Goal: Information Seeking & Learning: Understand process/instructions

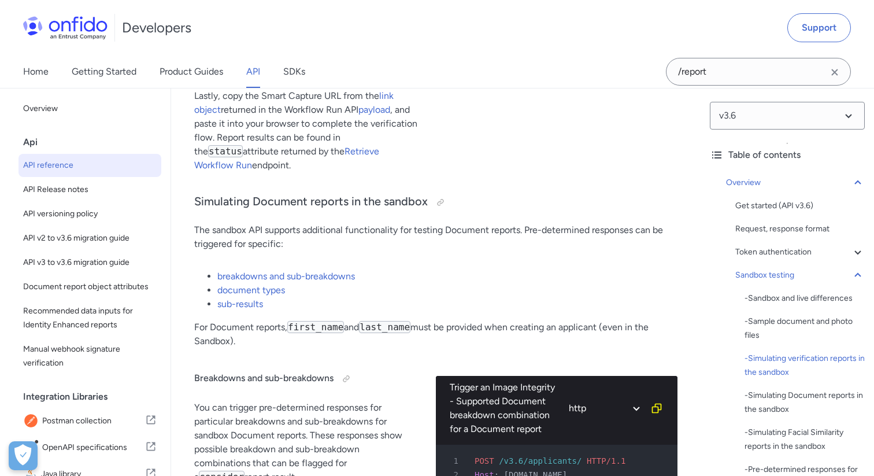
scroll to position [2999, 0]
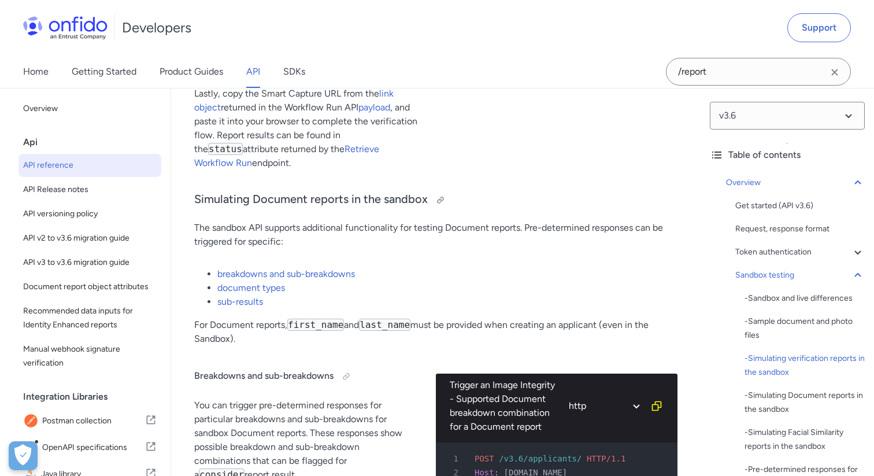
click at [206, 209] on h3 "Simulating Document reports in the sandbox" at bounding box center [435, 200] width 483 height 19
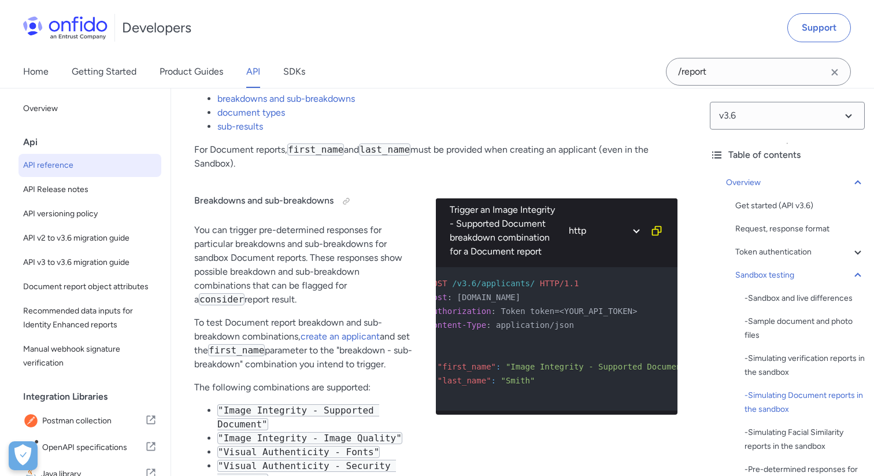
scroll to position [0, 65]
drag, startPoint x: 492, startPoint y: 382, endPoint x: 668, endPoint y: 379, distance: 176.4
click at [668, 371] on span ""Image Integrity - Supported Document"" at bounding box center [580, 366] width 185 height 9
click at [477, 346] on div "5" at bounding box center [486, 339] width 221 height 14
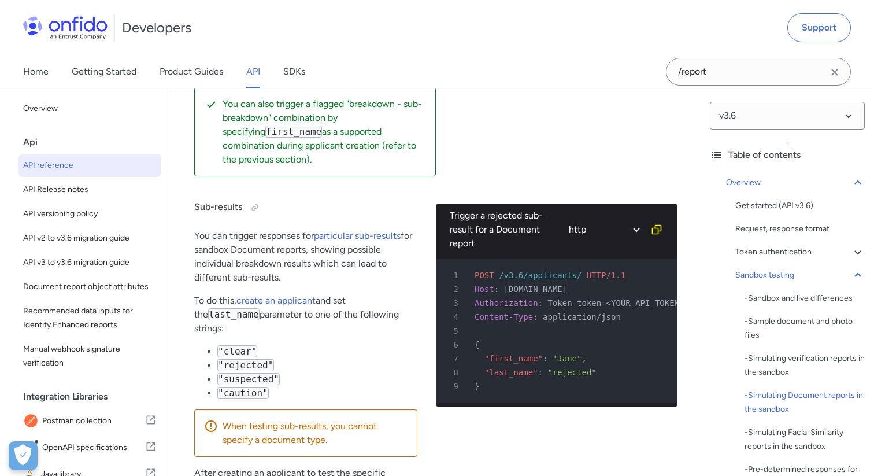
scroll to position [4557, 0]
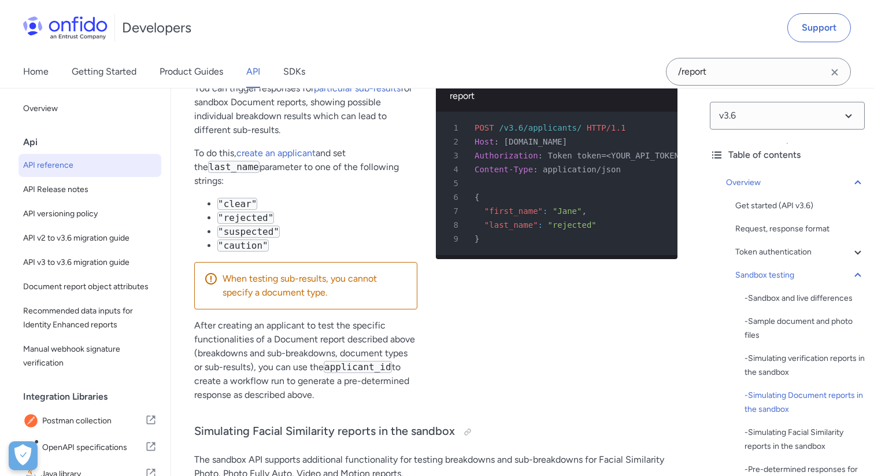
click at [572, 230] on span ""rejected"" at bounding box center [572, 224] width 49 height 9
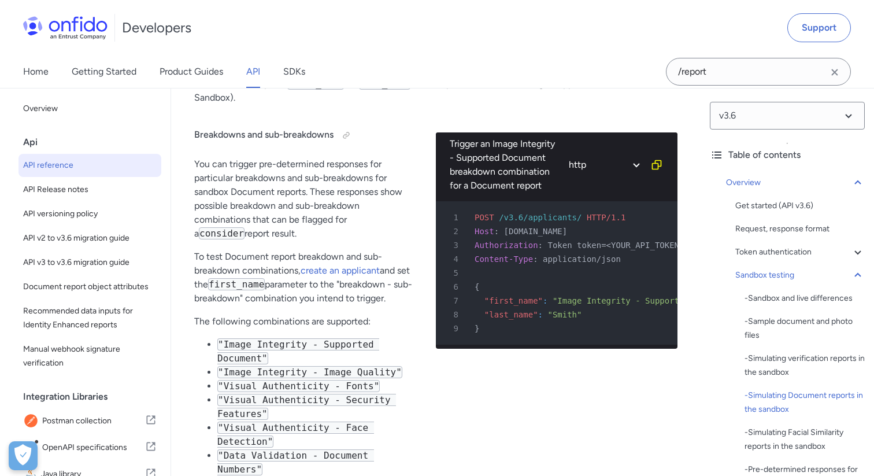
scroll to position [3246, 0]
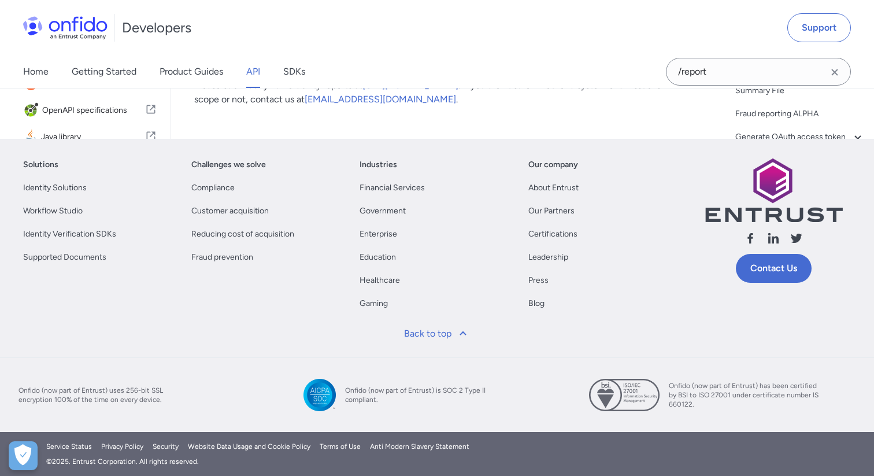
scroll to position [132336, 0]
drag, startPoint x: 238, startPoint y: 376, endPoint x: 398, endPoint y: 377, distance: 160.2
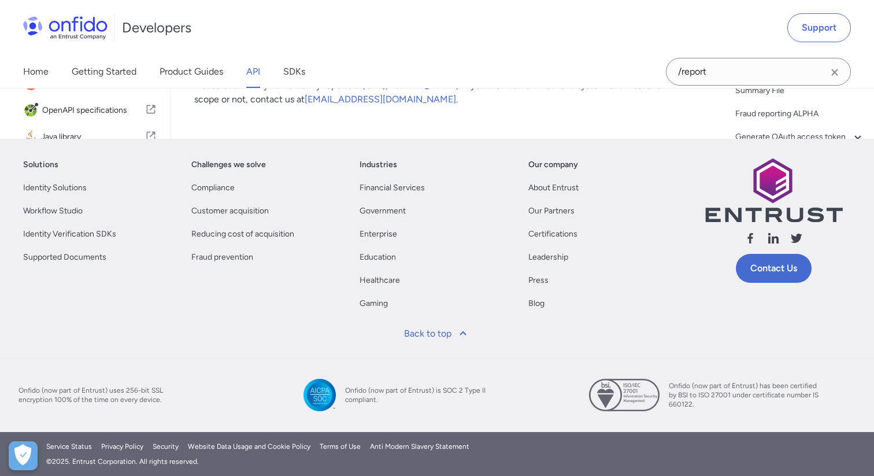
drag, startPoint x: 195, startPoint y: 382, endPoint x: 302, endPoint y: 399, distance: 108.4
